Goal: Transaction & Acquisition: Purchase product/service

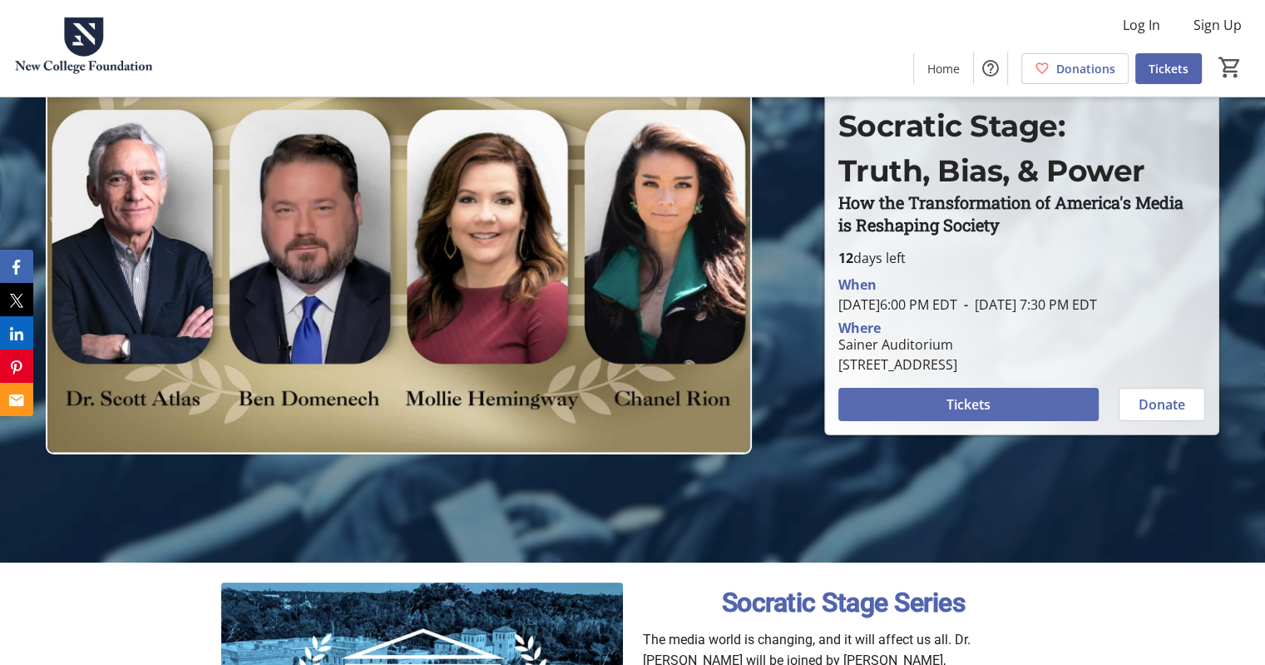
scroll to position [101, 0]
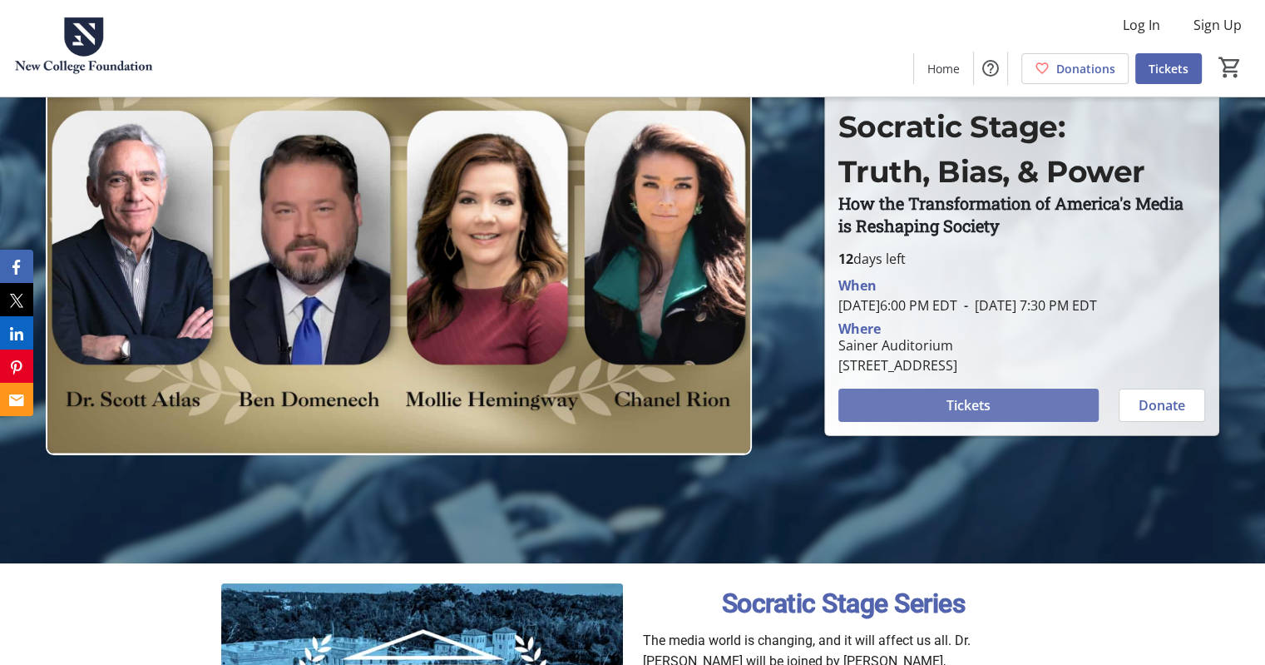
click at [961, 403] on span at bounding box center [969, 405] width 260 height 40
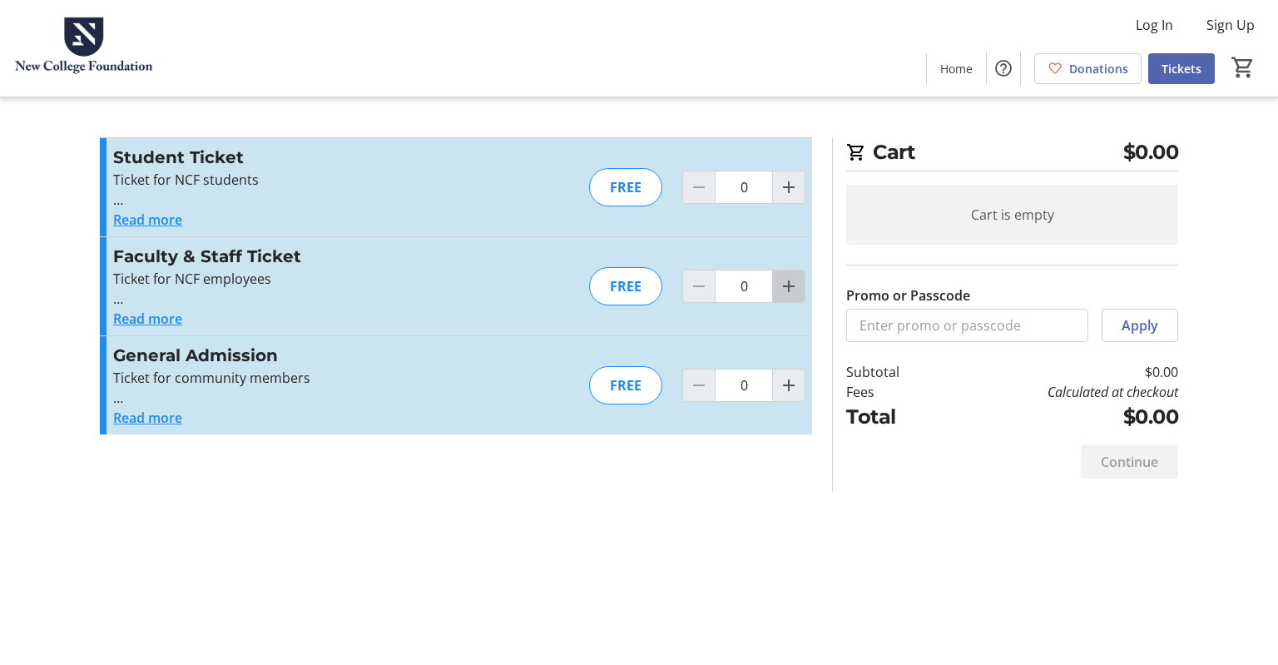
click at [790, 285] on mat-icon "Increment by one" at bounding box center [789, 286] width 20 height 20
type input "1"
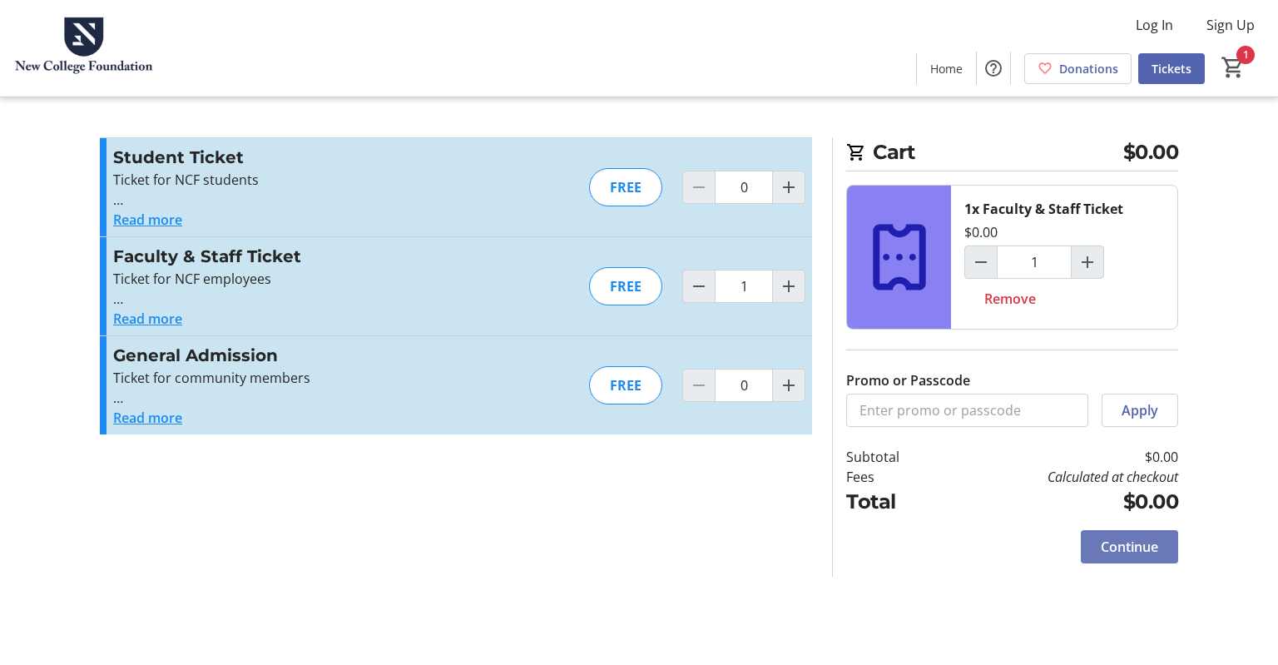
click at [1127, 542] on span "Continue" at bounding box center [1129, 547] width 57 height 20
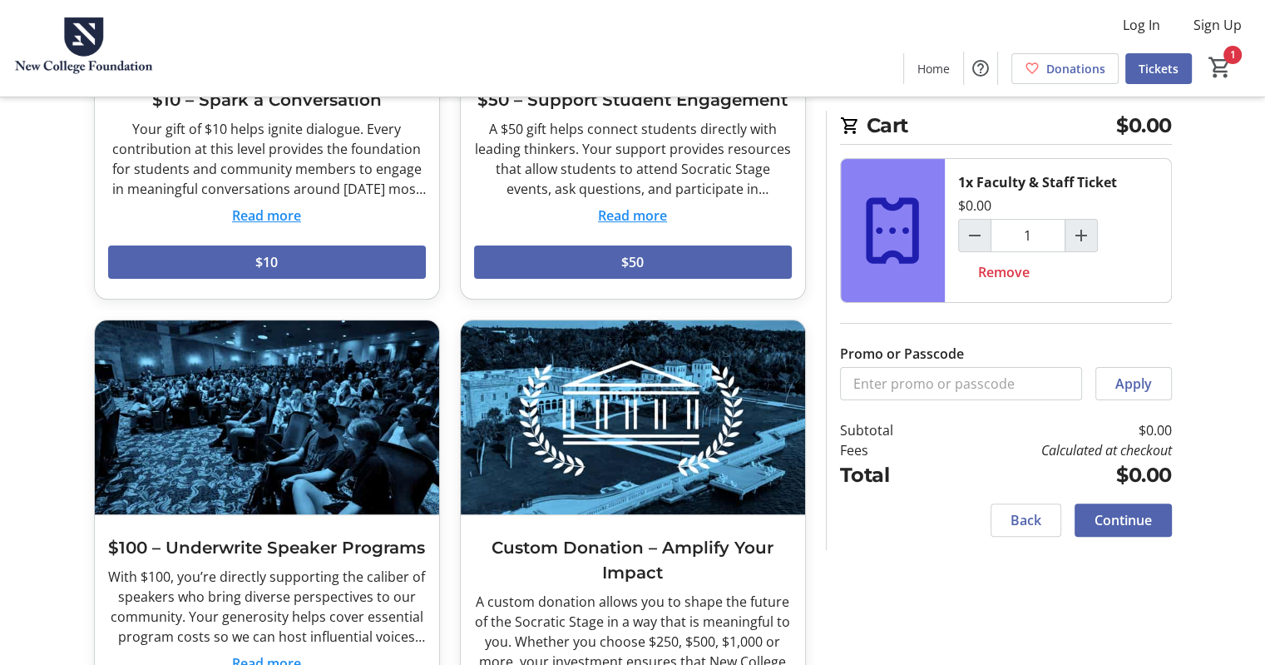
scroll to position [494, 0]
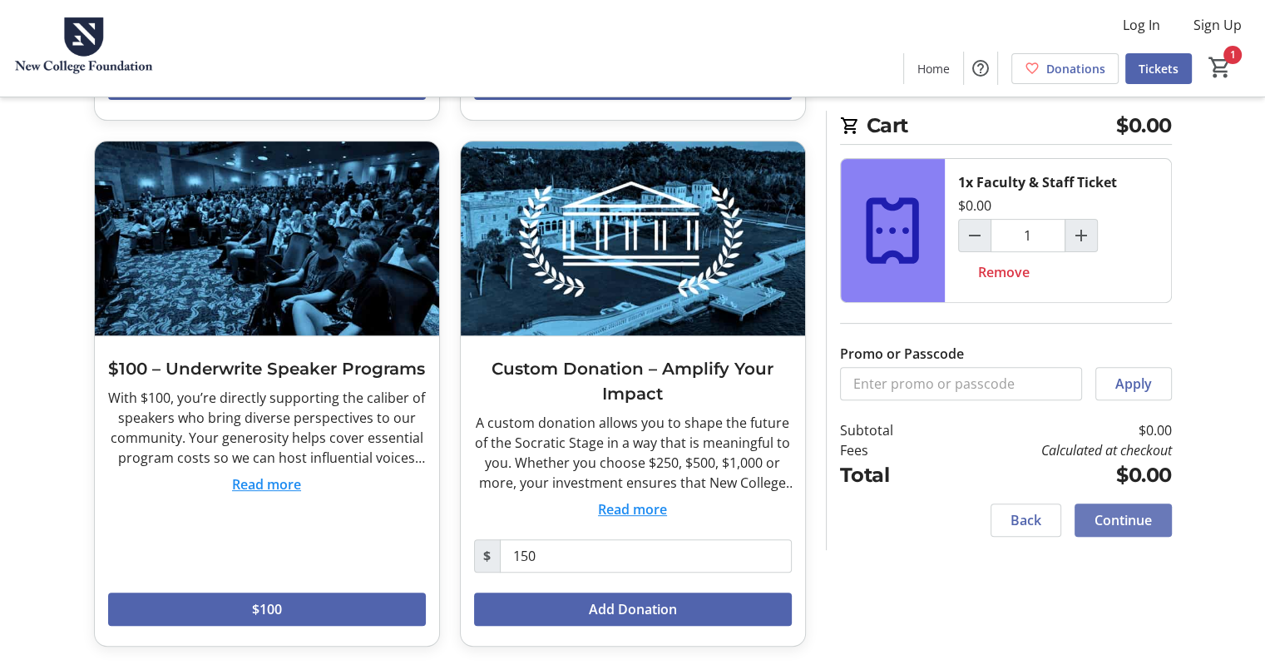
click at [1100, 522] on span "Continue" at bounding box center [1123, 520] width 57 height 20
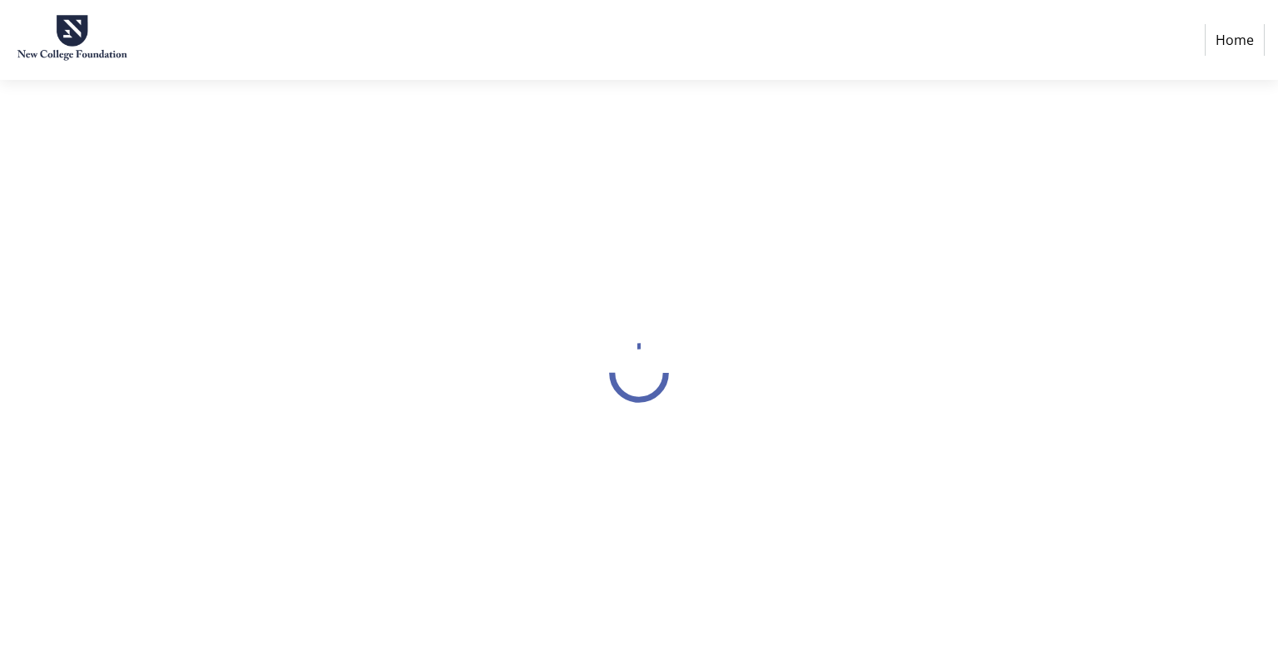
select select "US"
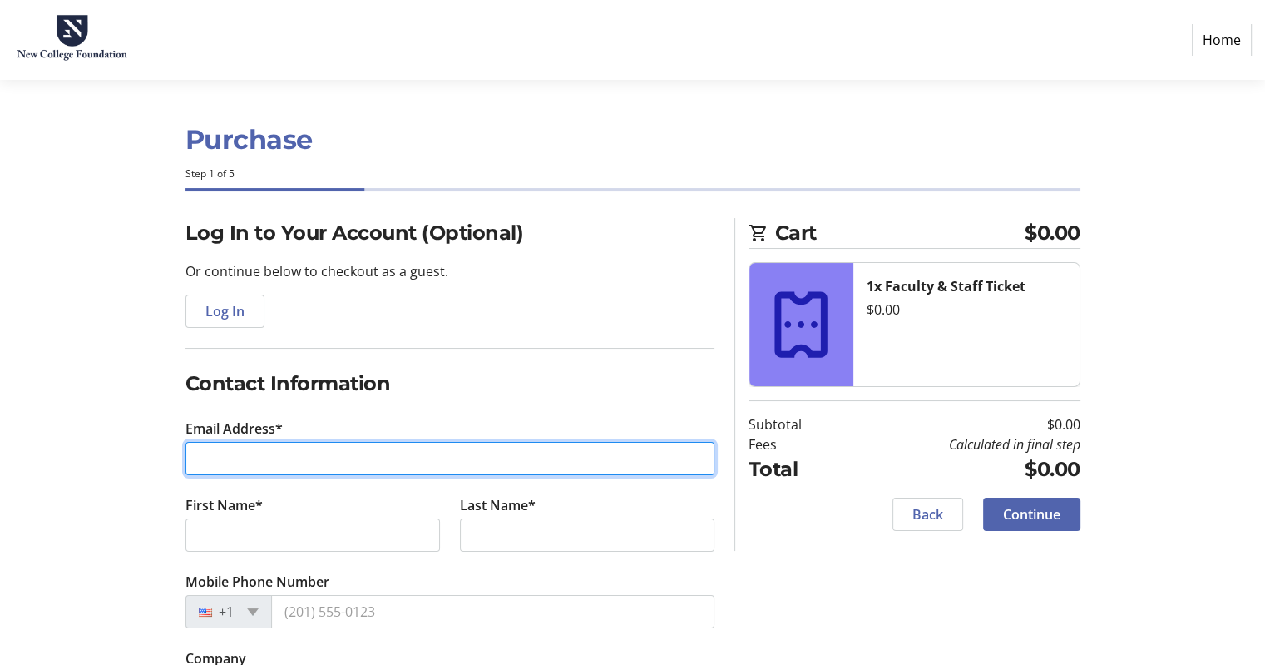
click at [306, 456] on input "Email Address*" at bounding box center [450, 458] width 529 height 33
type input "[EMAIL_ADDRESS][DOMAIN_NAME]"
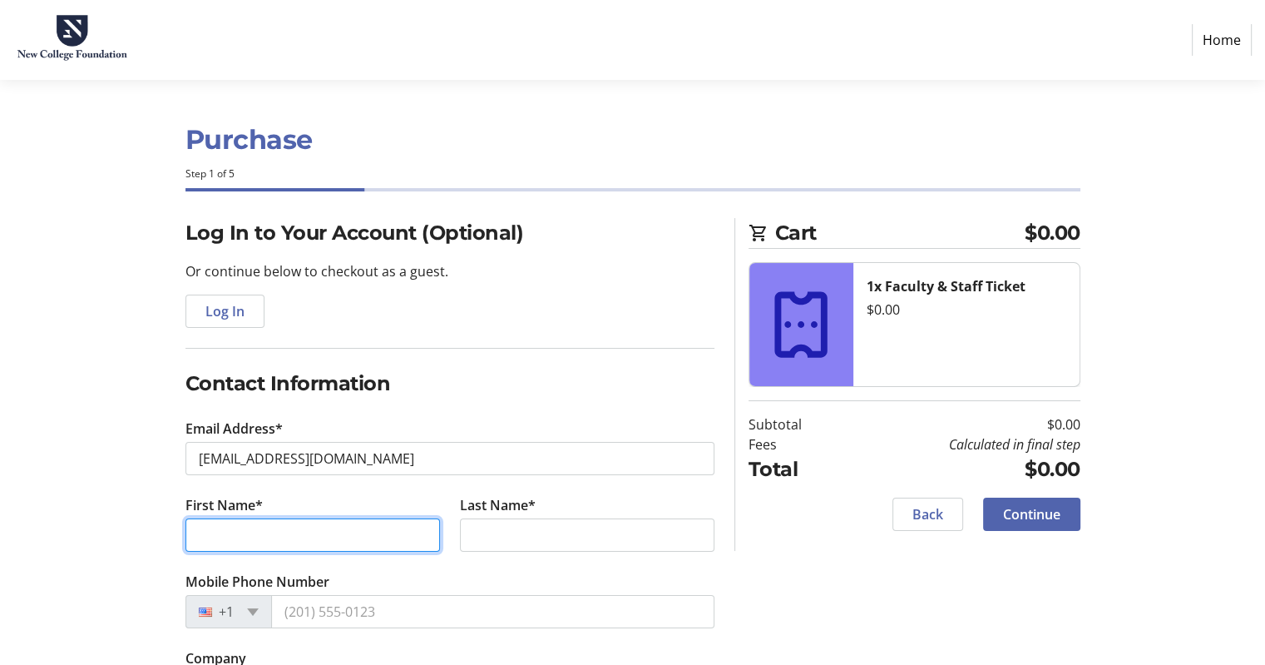
type input "Ceci"
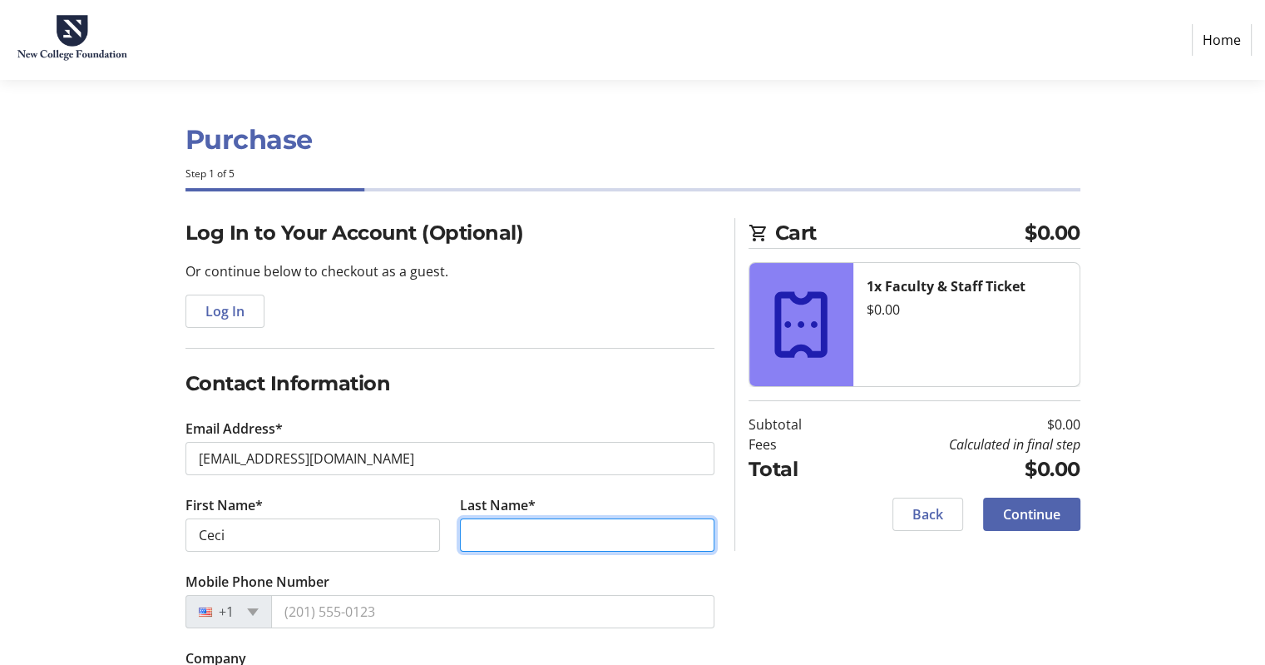
type input "[PERSON_NAME]"
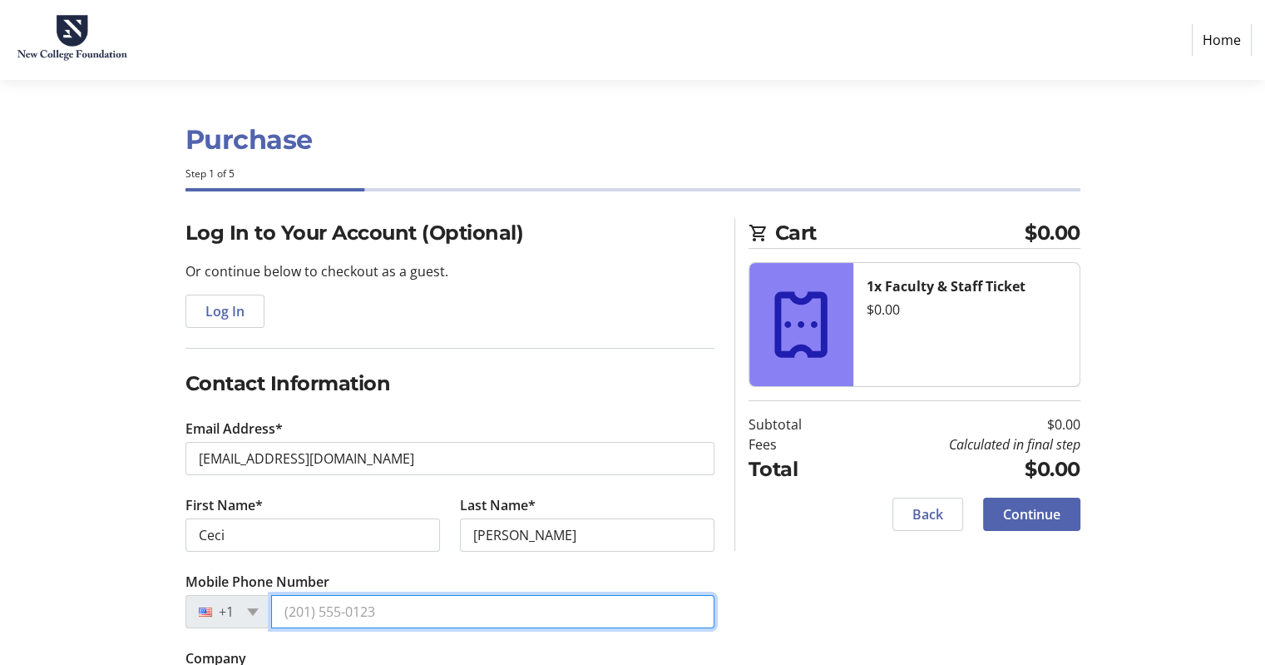
type input "[PHONE_NUMBER]"
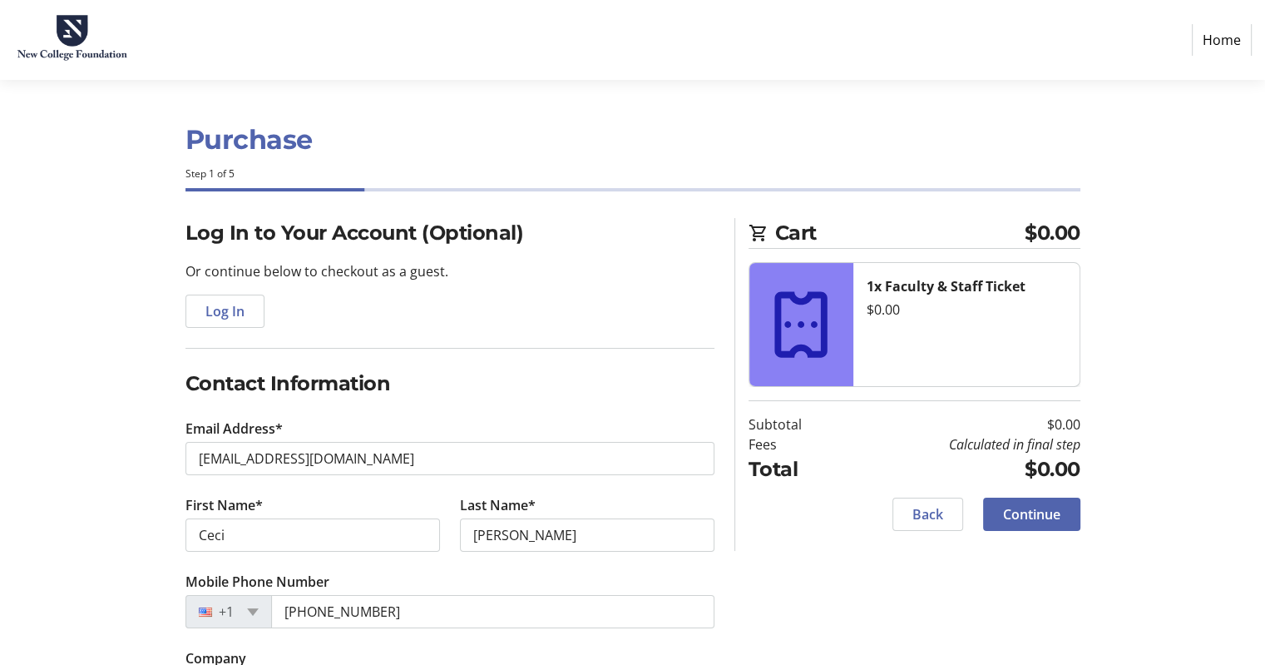
type input "[GEOGRAPHIC_DATA][US_STATE]"
type input "[STREET_ADDRESS]"
type input "[GEOGRAPHIC_DATA]"
select select "FL"
type input "34243"
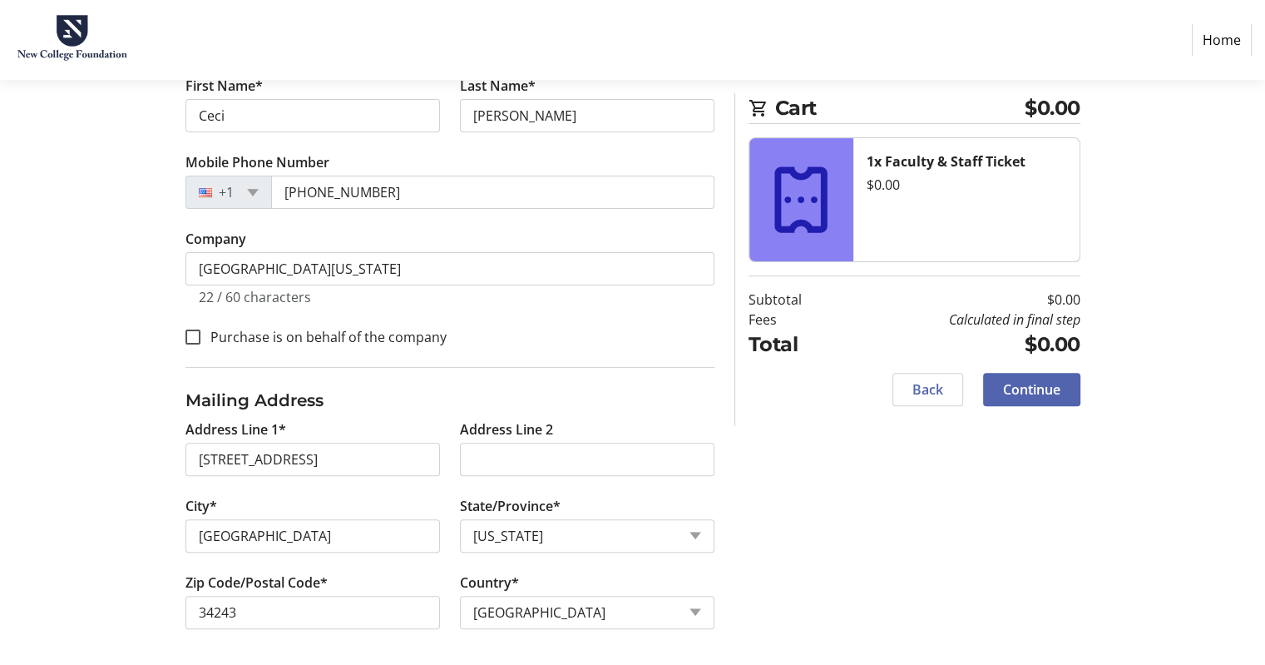
scroll to position [419, 0]
click at [1022, 388] on span "Continue" at bounding box center [1031, 389] width 57 height 20
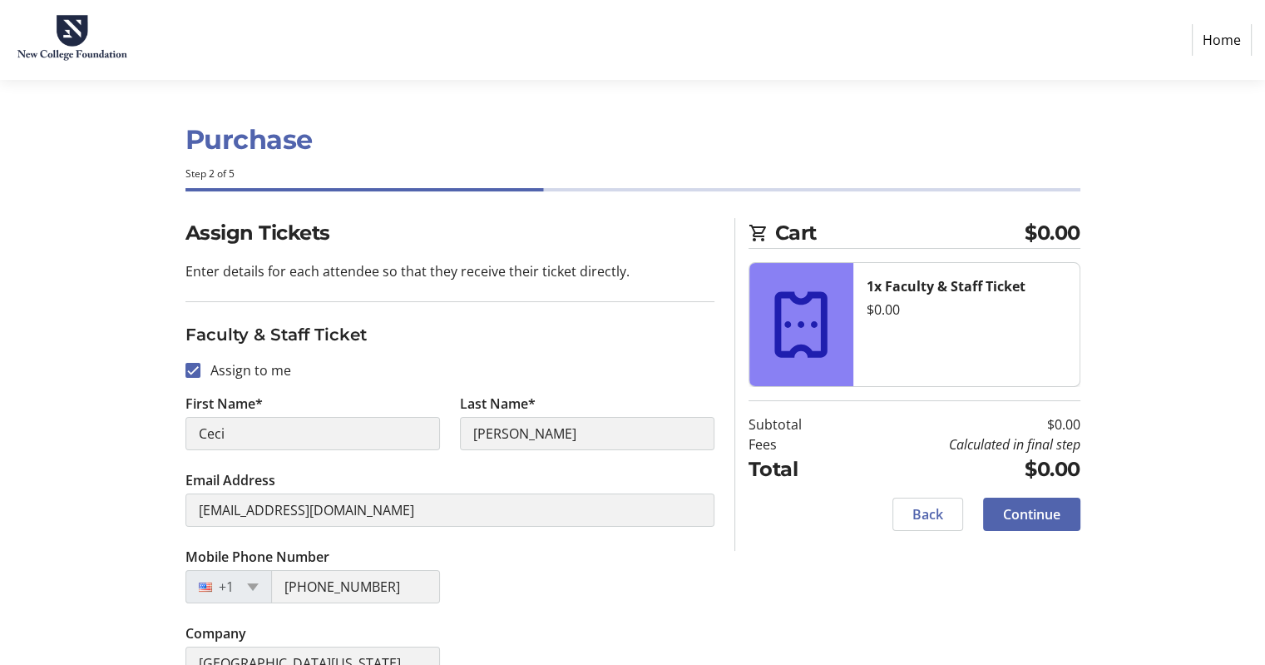
scroll to position [33, 0]
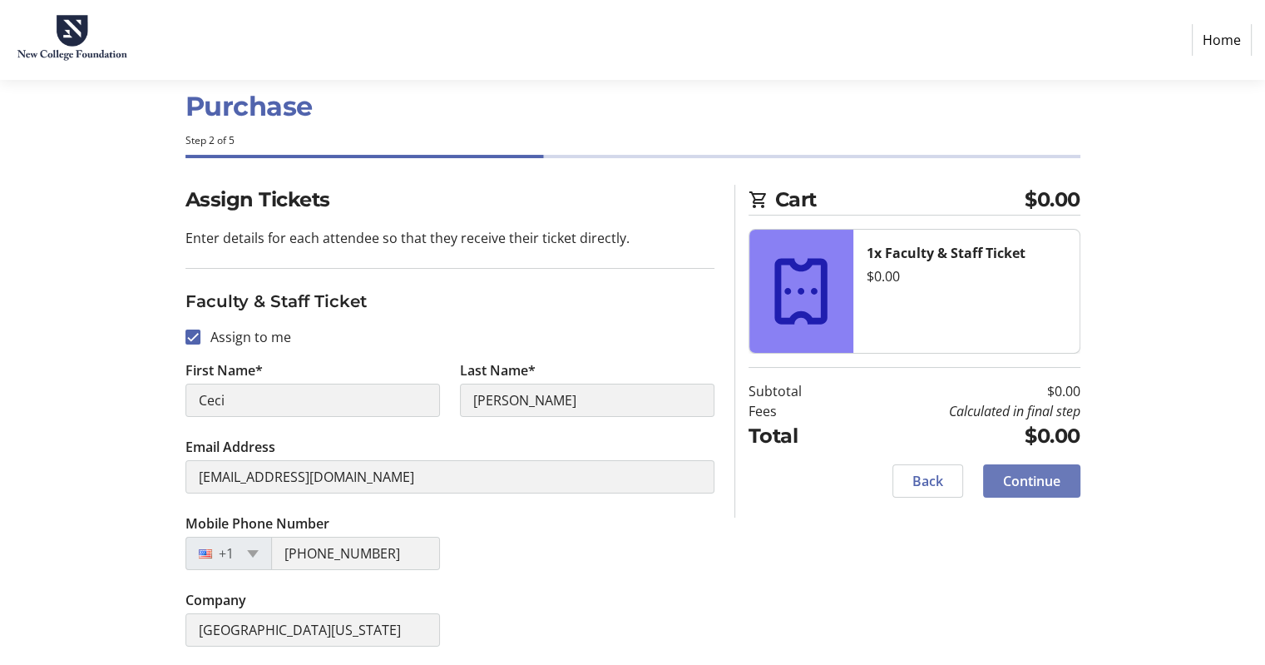
click at [1044, 483] on span "Continue" at bounding box center [1031, 481] width 57 height 20
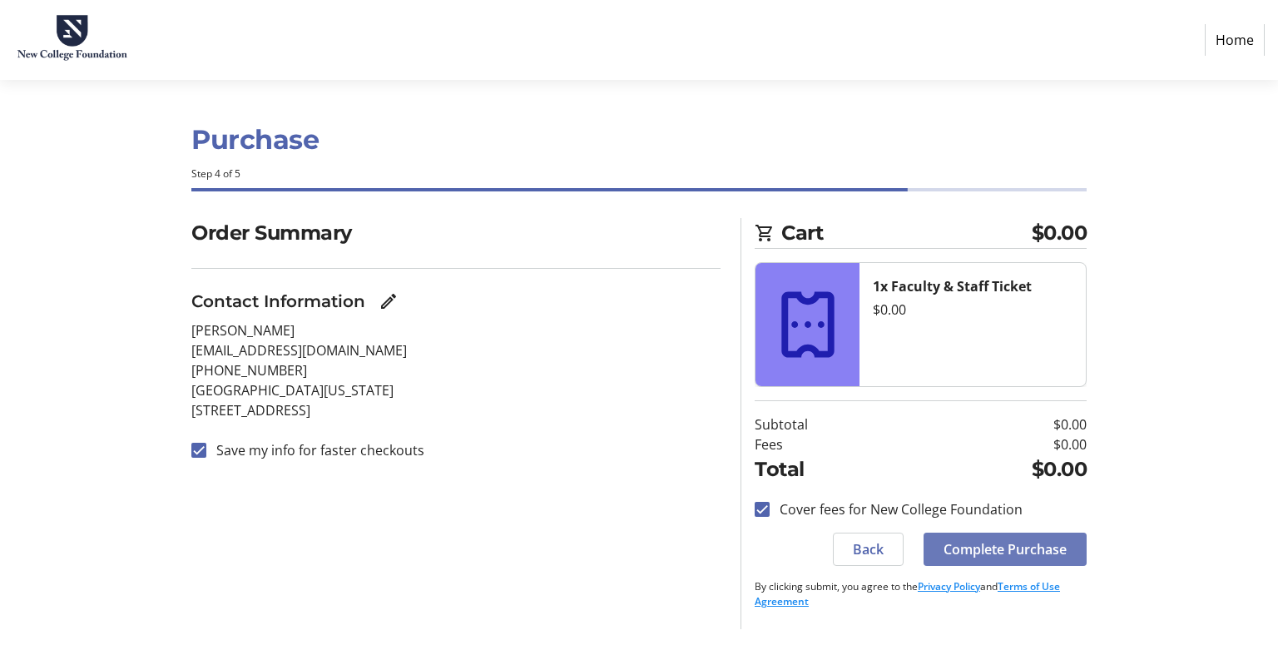
click at [1018, 548] on span "Complete Purchase" at bounding box center [1004, 549] width 123 height 20
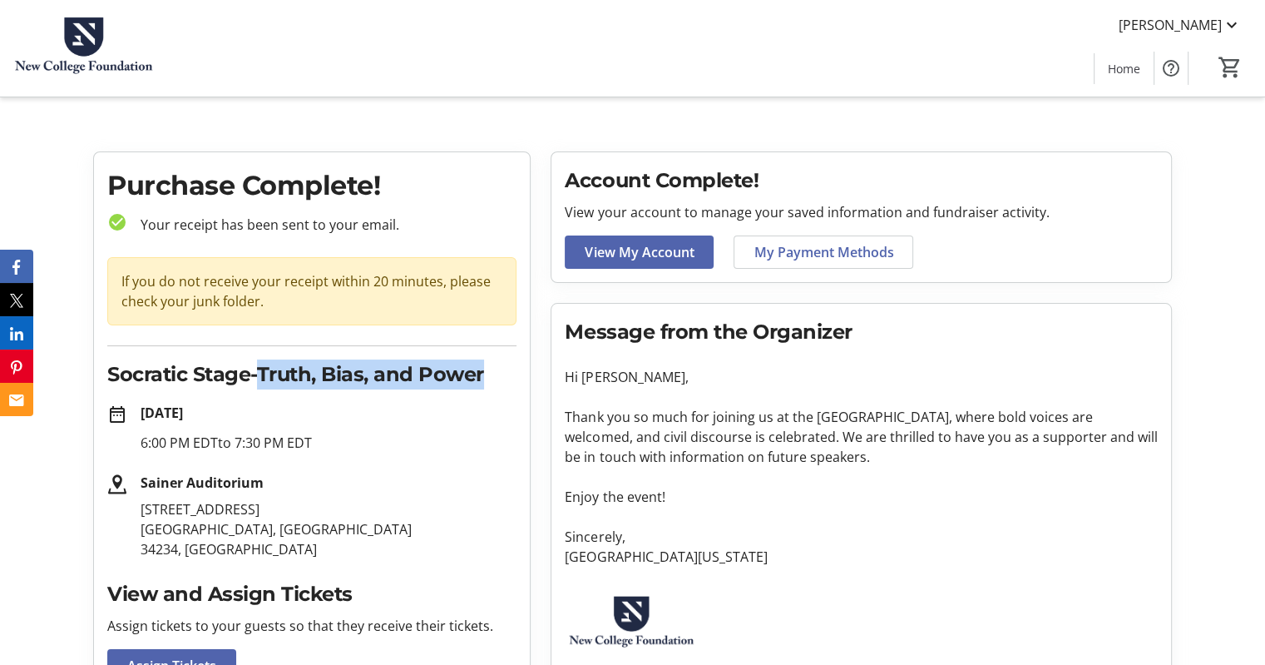
drag, startPoint x: 487, startPoint y: 378, endPoint x: 261, endPoint y: 372, distance: 226.4
click at [261, 372] on h2 "Socratic Stage-Truth, Bias, and Power" at bounding box center [311, 374] width 409 height 30
copy h2 "Truth, Bias, and Power"
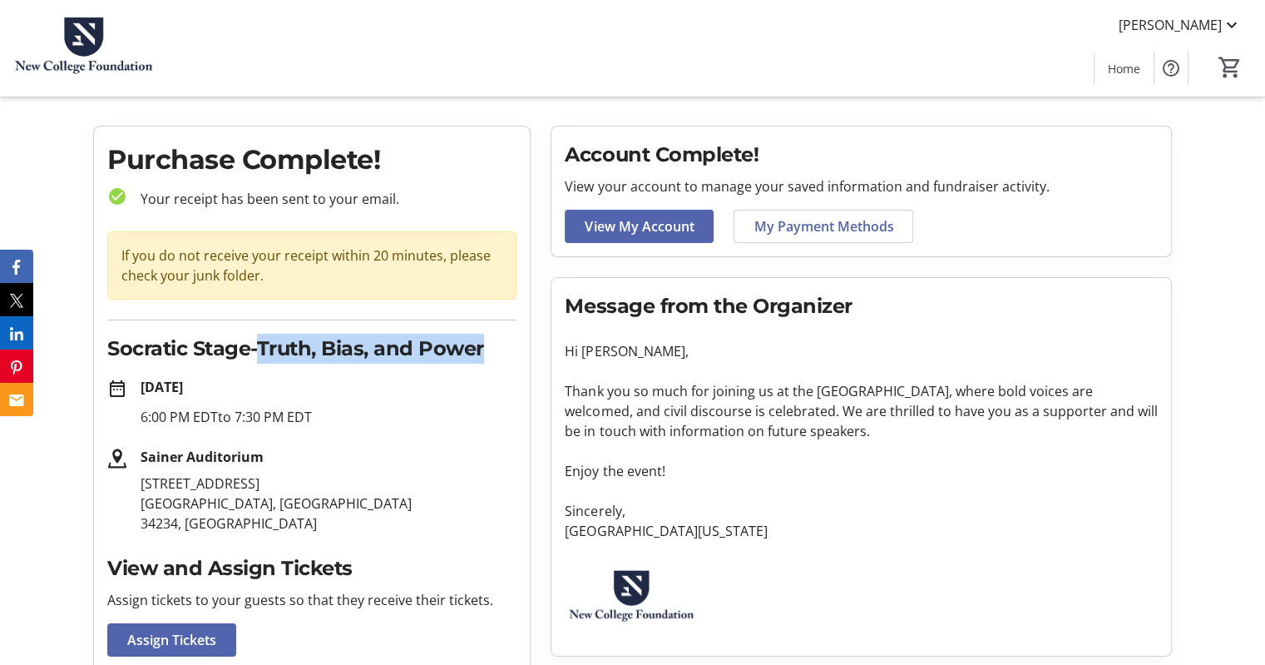
scroll to position [27, 0]
copy h2 "Truth, Bias, and Power"
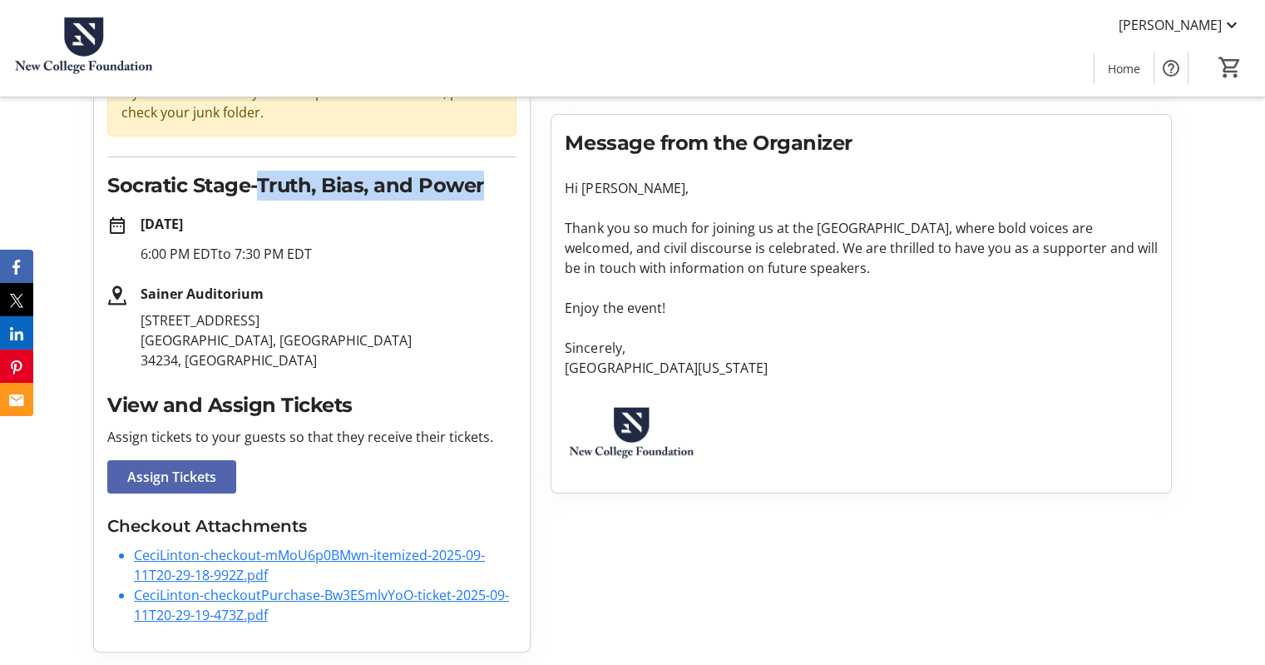
scroll to position [0, 0]
